Goal: Navigation & Orientation: Find specific page/section

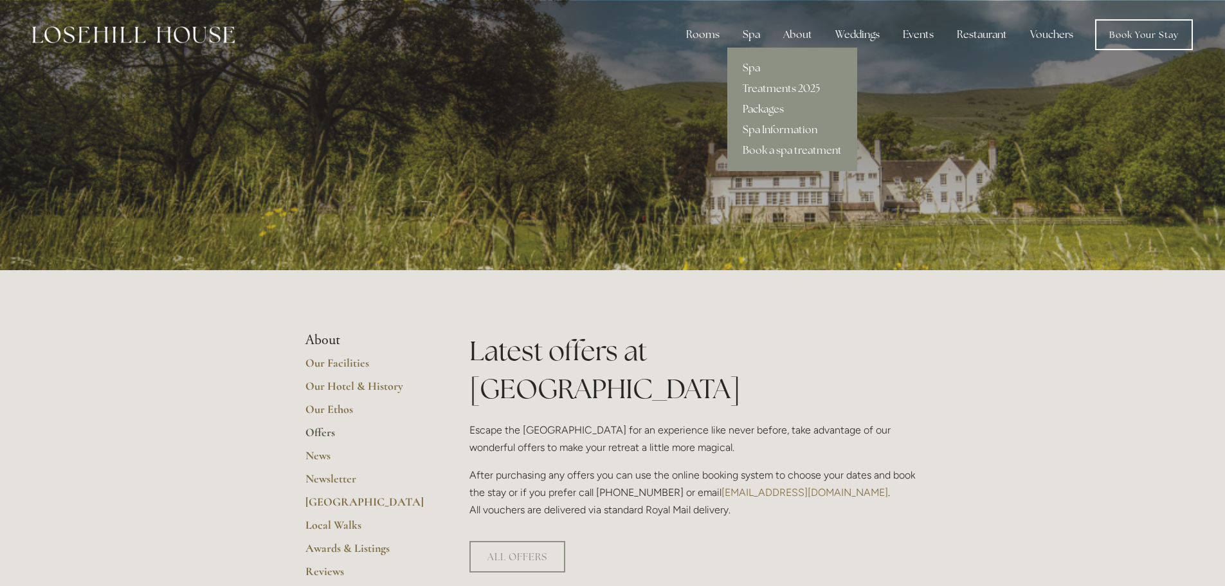
click at [769, 104] on link "Packages" at bounding box center [792, 109] width 130 height 21
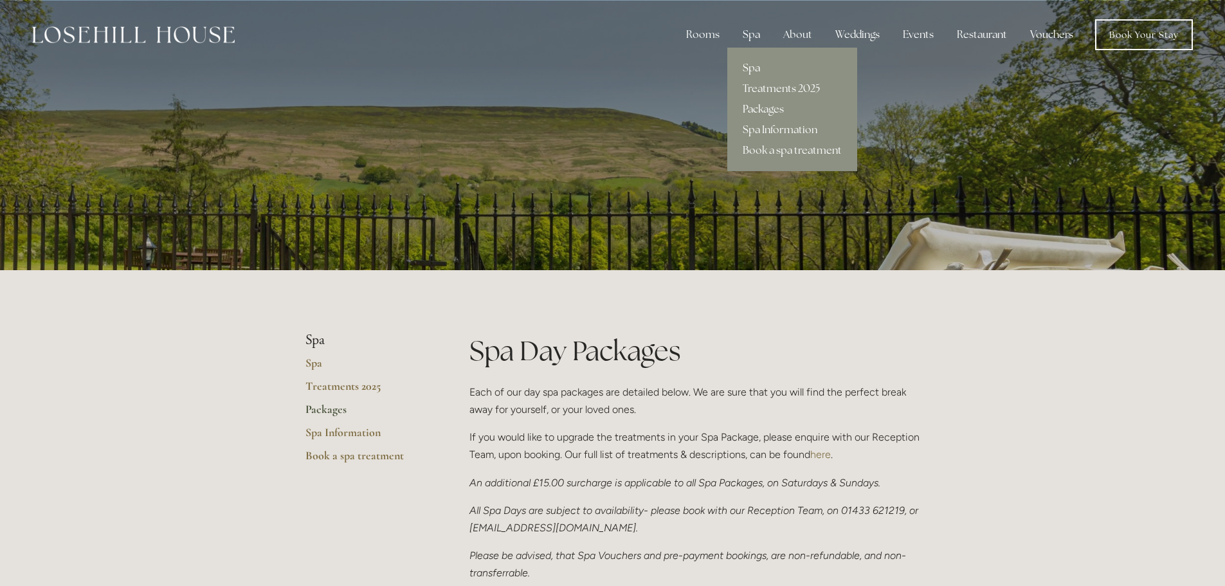
click at [759, 67] on link "Spa" at bounding box center [792, 68] width 130 height 21
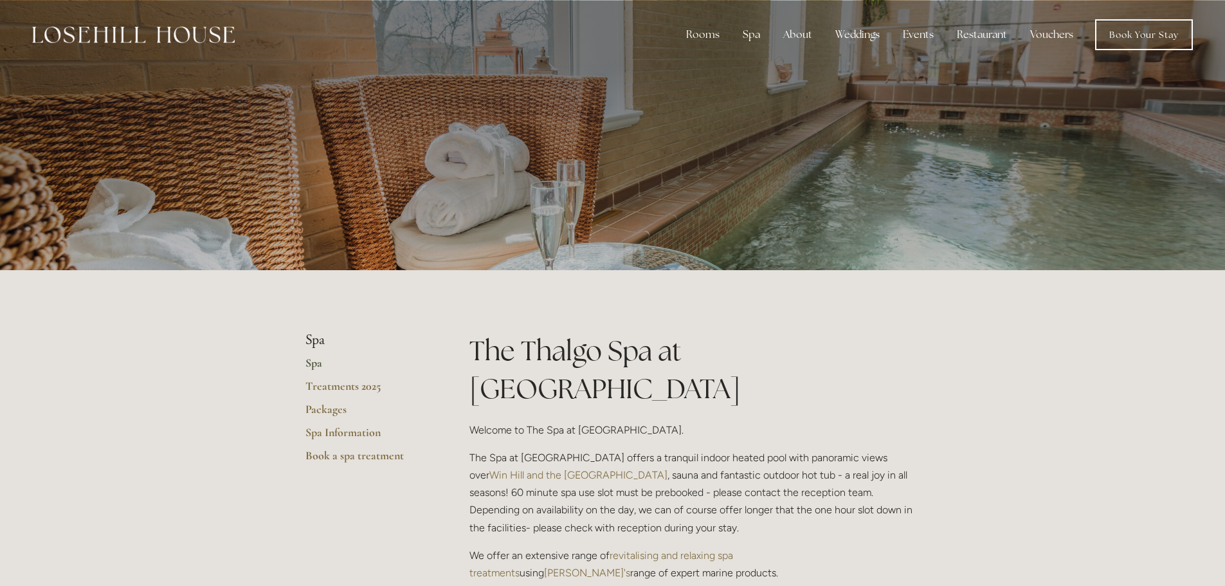
click at [820, 192] on div at bounding box center [612, 135] width 615 height 270
